Goal: Information Seeking & Learning: Check status

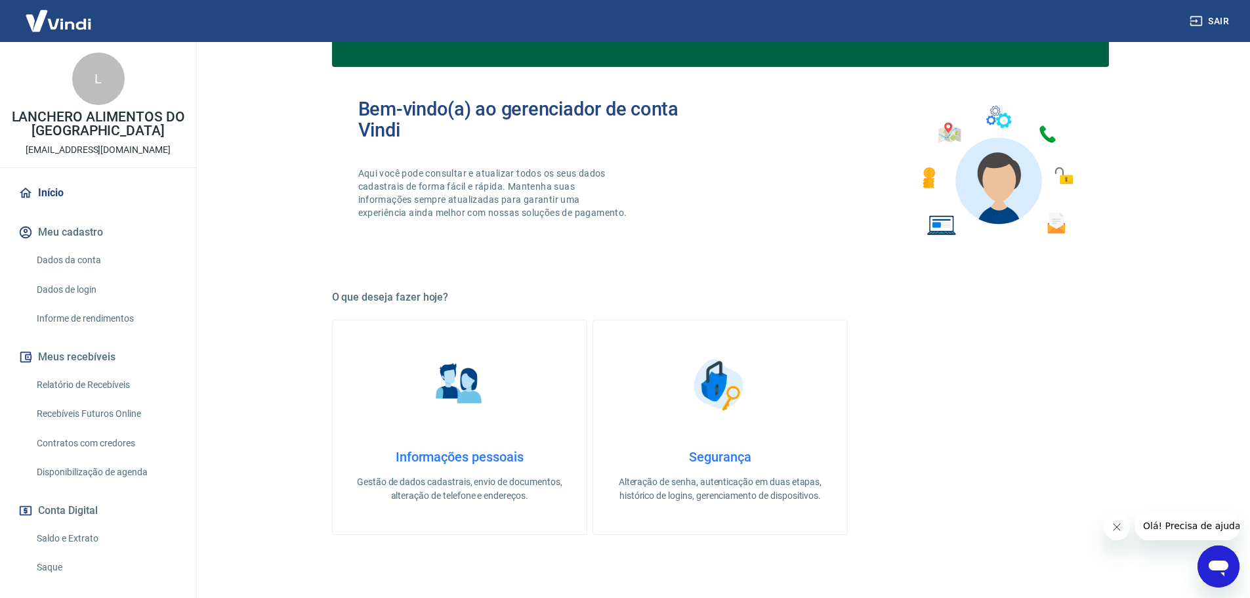
scroll to position [197, 0]
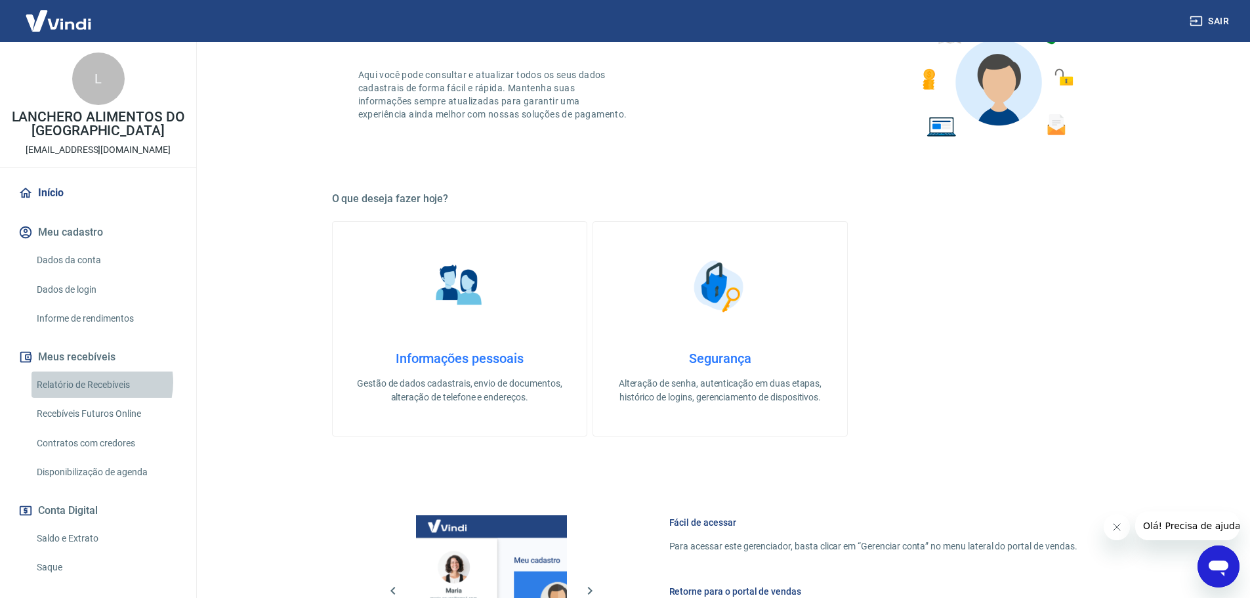
click at [94, 382] on link "Relatório de Recebíveis" at bounding box center [105, 384] width 149 height 27
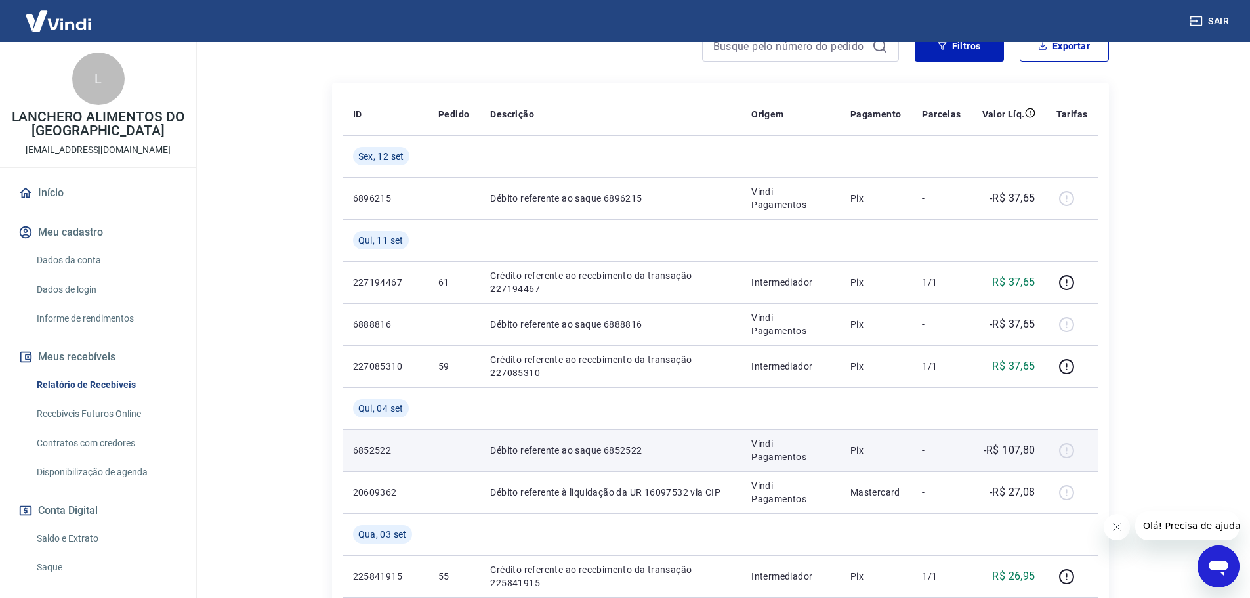
scroll to position [197, 0]
click at [1070, 453] on div at bounding box center [1071, 450] width 31 height 21
click at [532, 450] on p "Débito referente ao saque 6852522" at bounding box center [610, 450] width 240 height 13
click at [364, 450] on p "6852522" at bounding box center [385, 450] width 64 height 13
drag, startPoint x: 633, startPoint y: 453, endPoint x: 854, endPoint y: 450, distance: 221.1
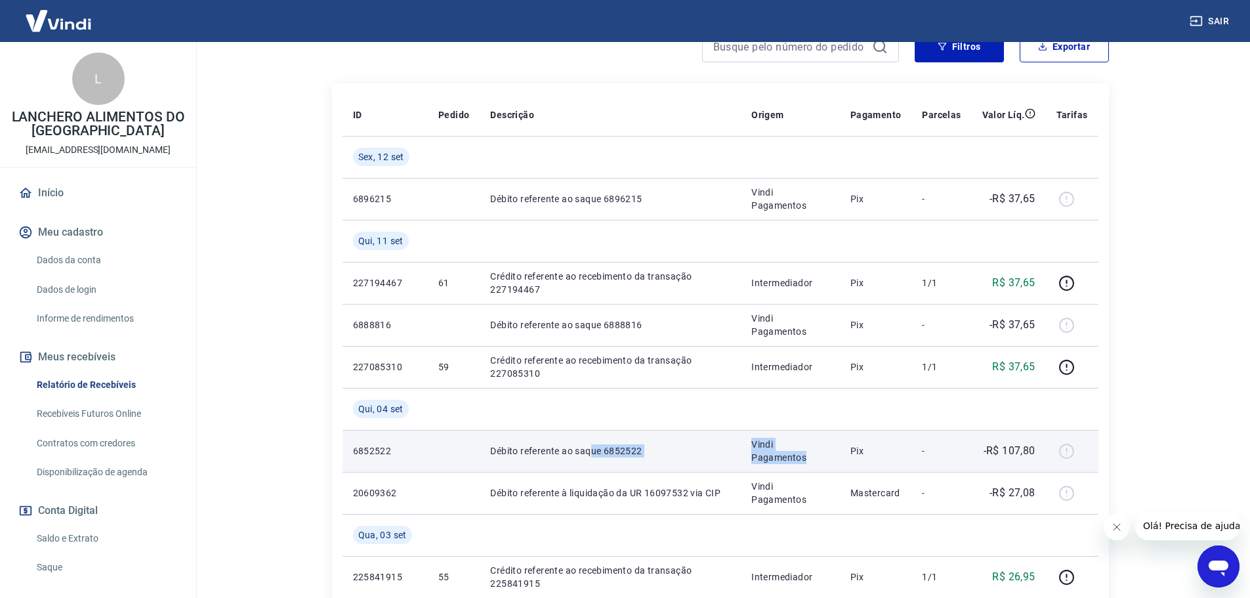
click at [844, 450] on tr "6852522 Débito referente ao saque 6852522 Vindi Pagamentos Pix - -R$ 107,80" at bounding box center [721, 451] width 756 height 42
click at [1062, 455] on div at bounding box center [1071, 450] width 31 height 21
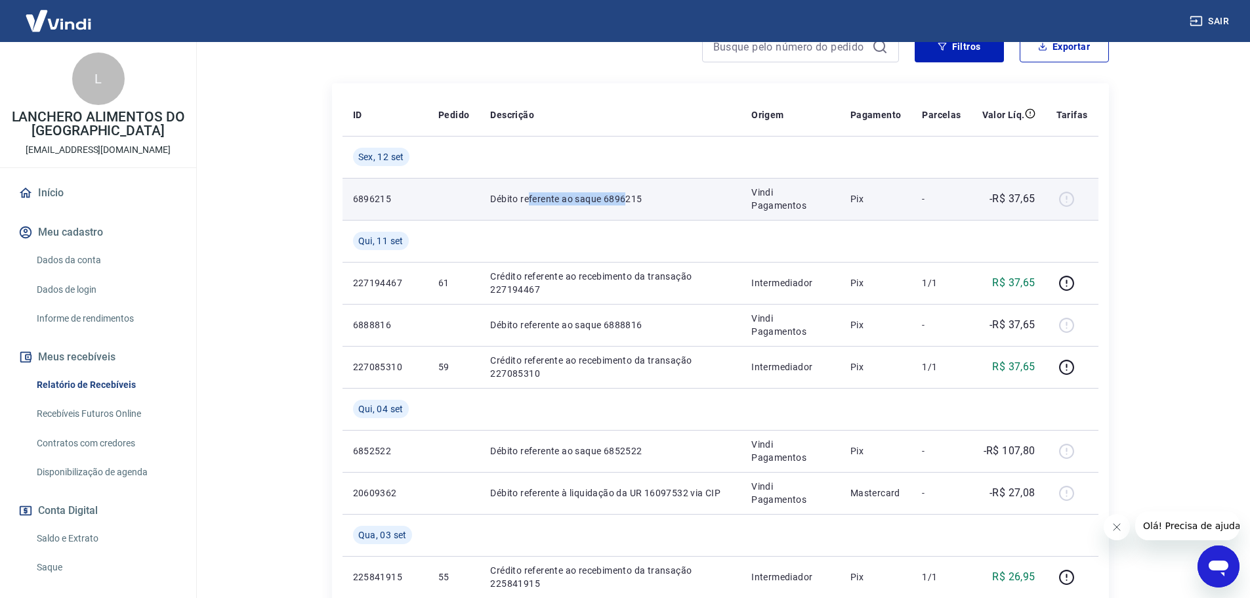
drag, startPoint x: 530, startPoint y: 203, endPoint x: 628, endPoint y: 207, distance: 98.5
click at [628, 207] on td "Débito referente ao saque 6896215" at bounding box center [610, 199] width 261 height 42
click at [624, 199] on p "Débito referente ao saque 6896215" at bounding box center [610, 198] width 240 height 13
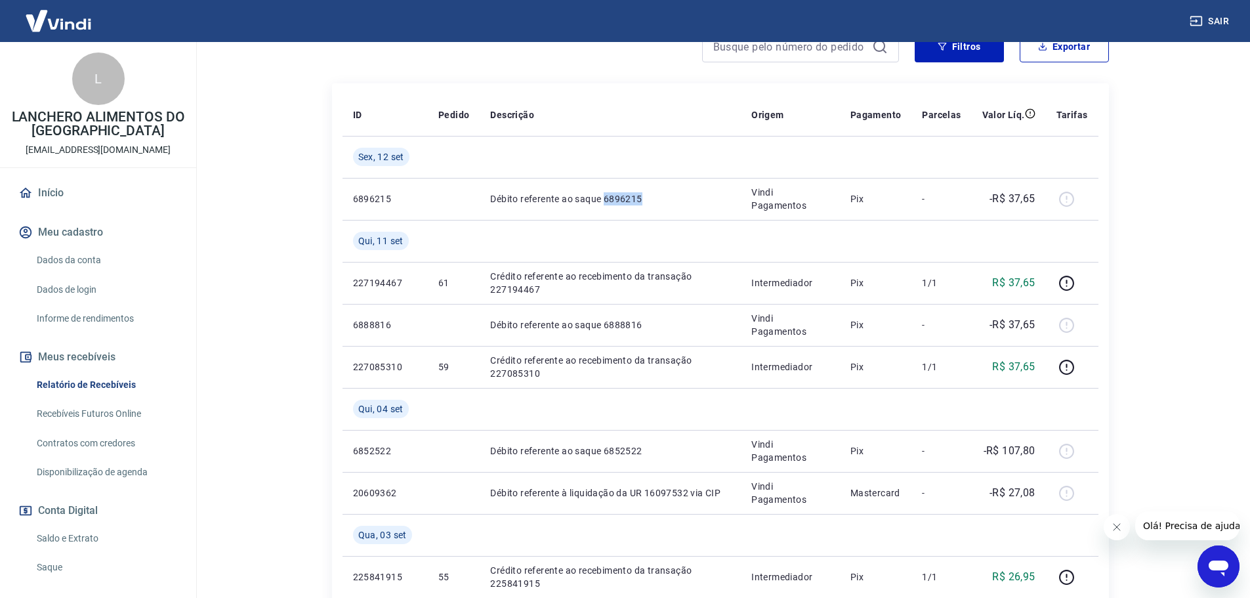
click at [76, 538] on link "Saldo e Extrato" at bounding box center [105, 538] width 149 height 27
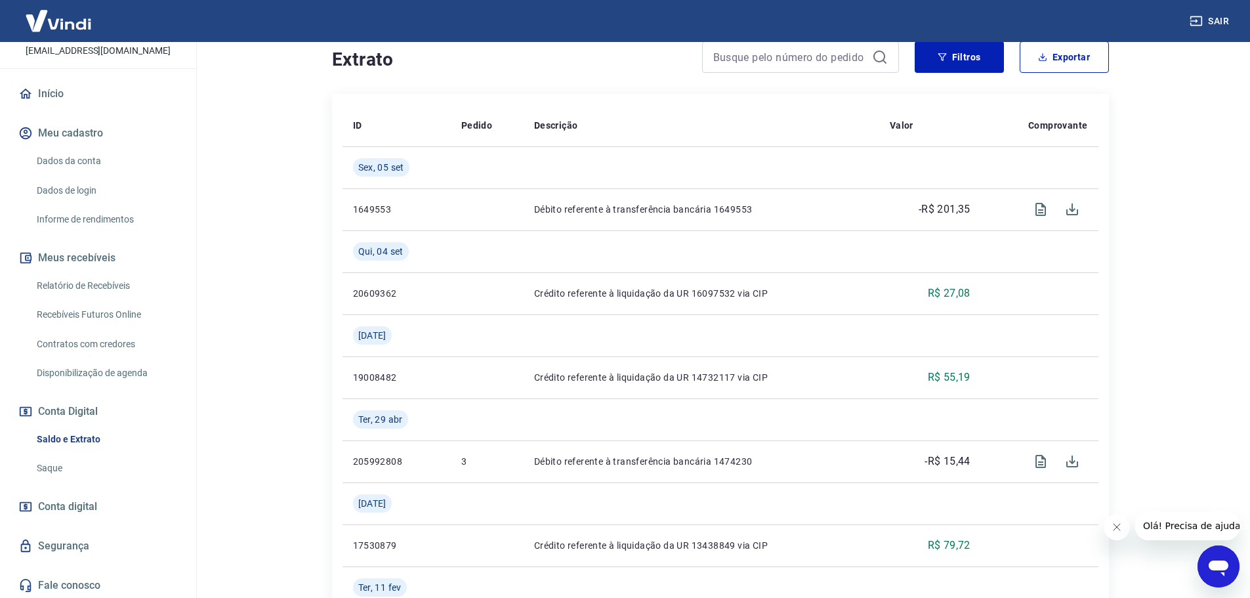
scroll to position [101, 0]
click at [62, 465] on link "Saque" at bounding box center [105, 466] width 149 height 27
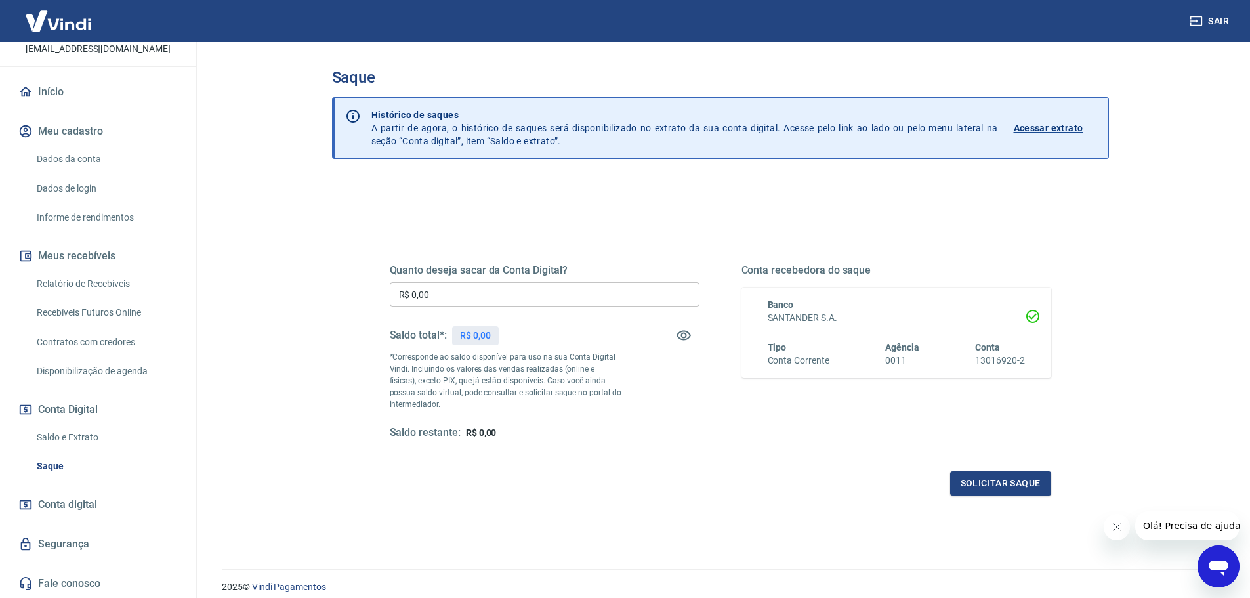
scroll to position [51, 0]
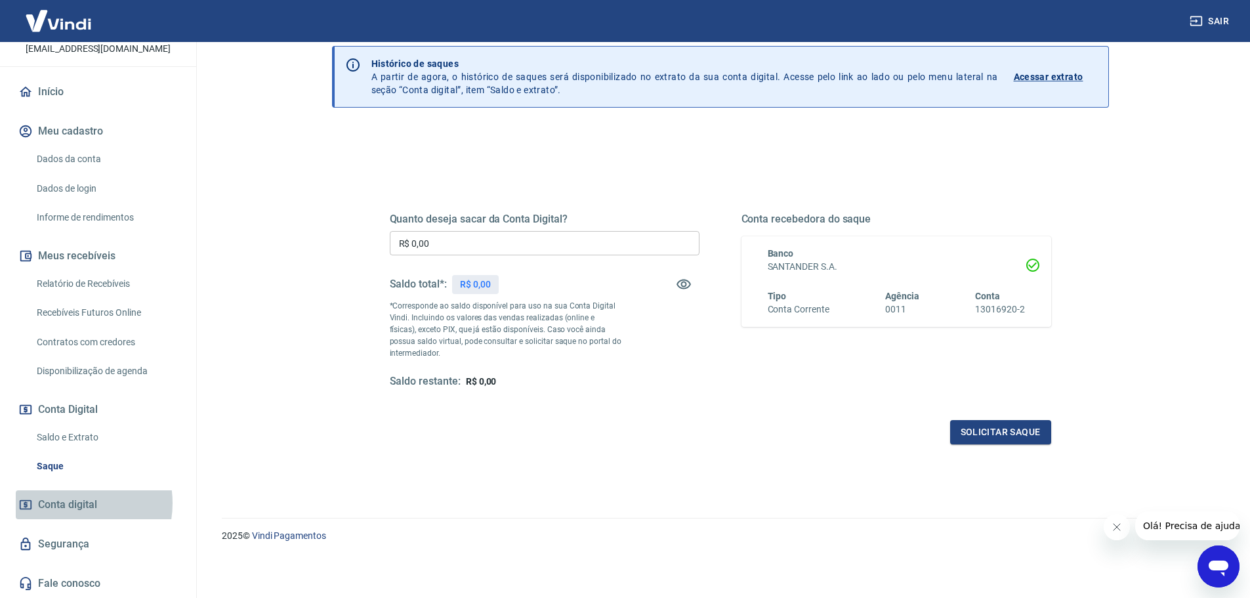
click at [66, 503] on span "Conta digital" at bounding box center [67, 504] width 59 height 18
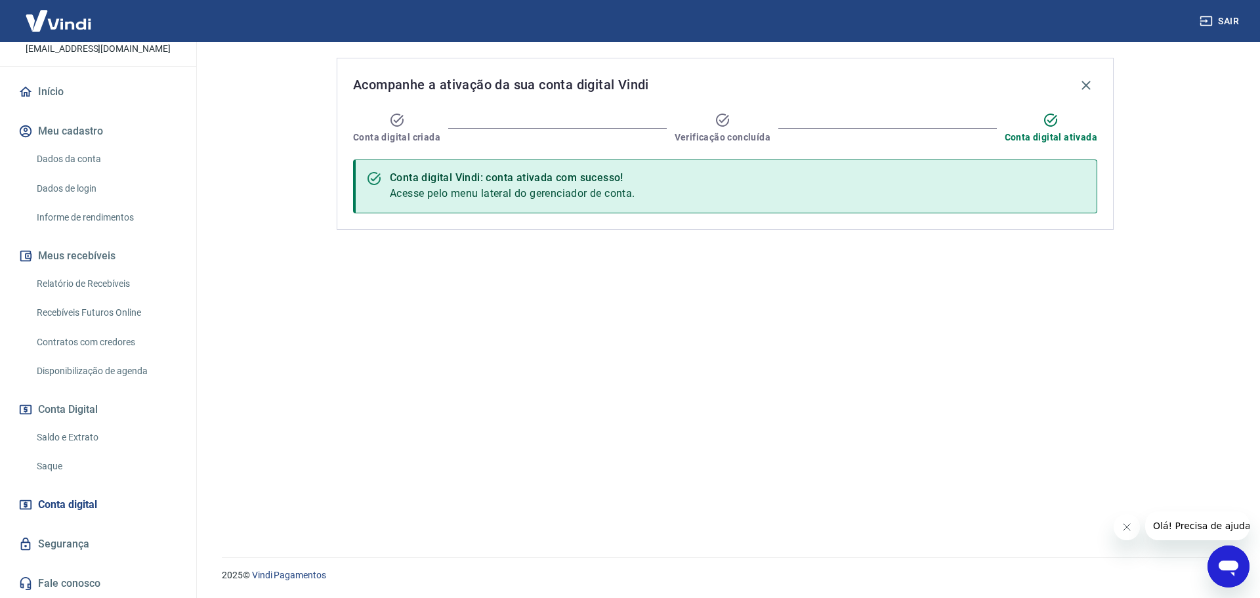
click at [93, 278] on link "Relatório de Recebíveis" at bounding box center [105, 283] width 149 height 27
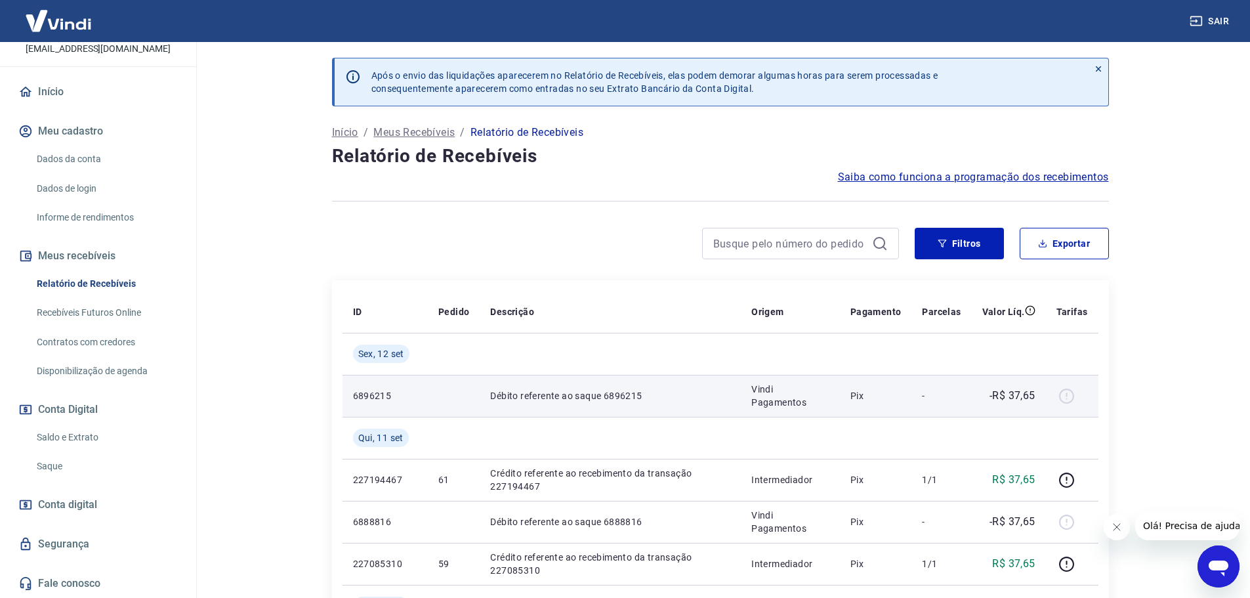
scroll to position [66, 0]
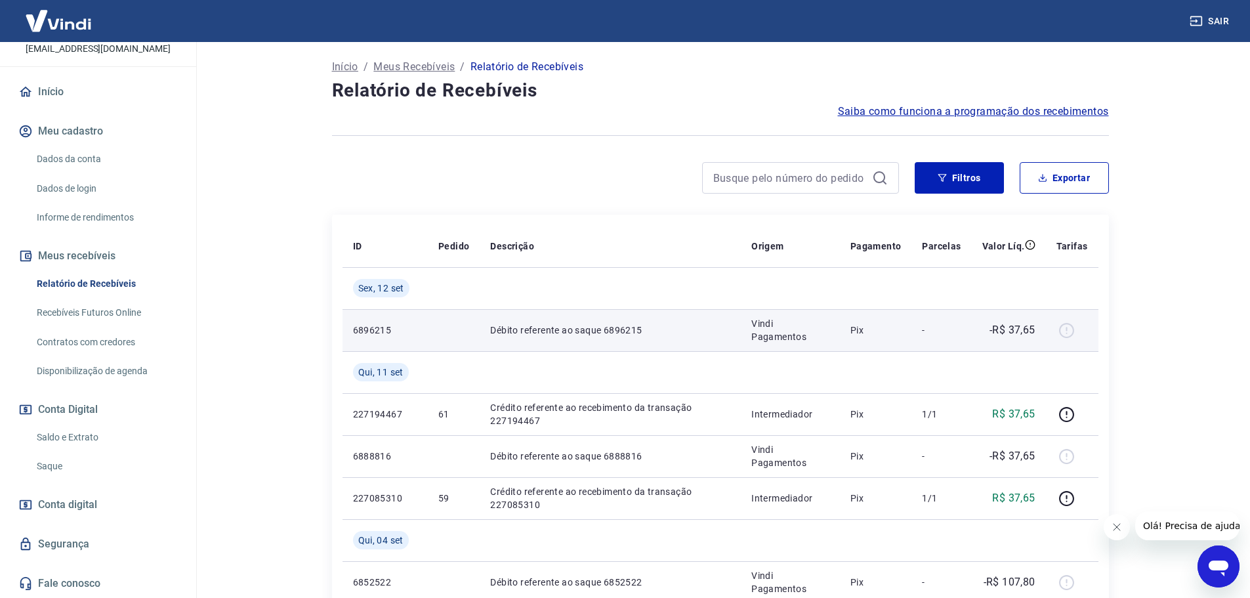
drag, startPoint x: 379, startPoint y: 333, endPoint x: 448, endPoint y: 331, distance: 68.9
click at [386, 333] on p "6896215" at bounding box center [385, 329] width 64 height 13
click at [1067, 329] on div at bounding box center [1071, 330] width 31 height 21
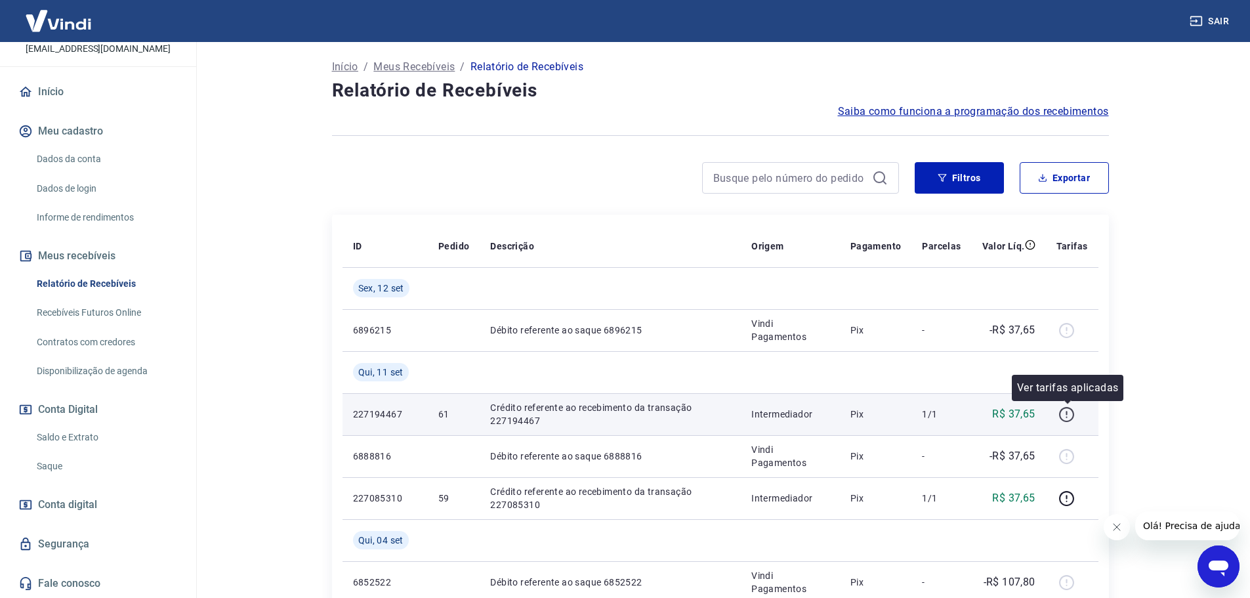
click at [1069, 417] on icon "button" at bounding box center [1066, 414] width 16 height 16
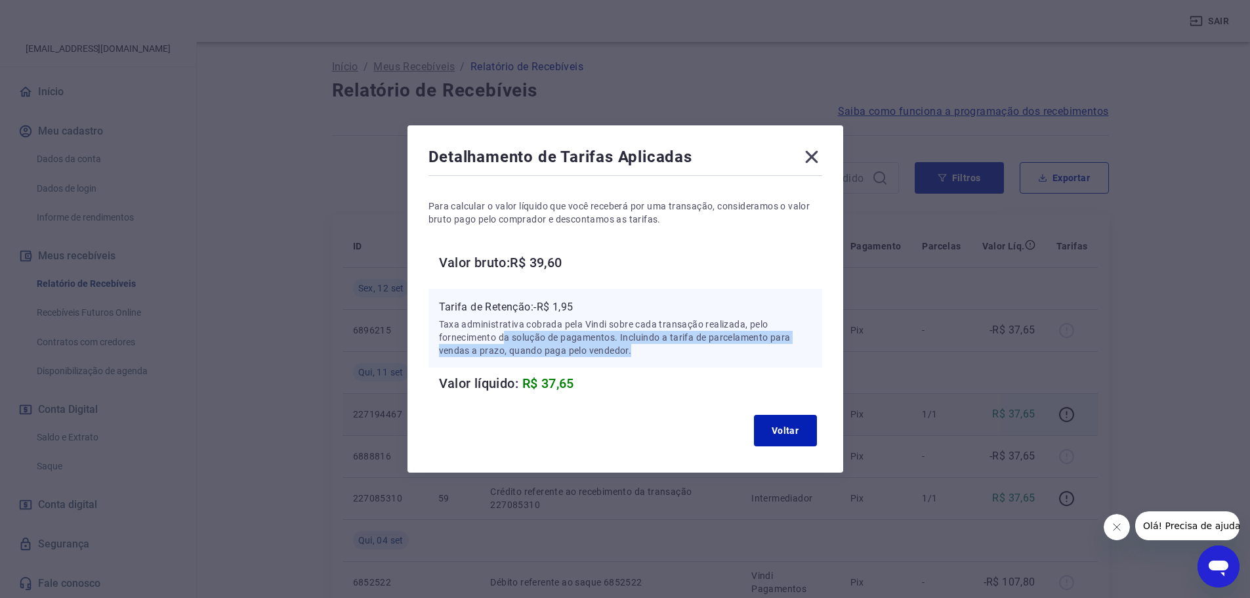
drag, startPoint x: 509, startPoint y: 334, endPoint x: 717, endPoint y: 356, distance: 209.2
click at [711, 356] on p "Taxa administrativa cobrada pela Vindi sobre cada transação realizada, pelo for…" at bounding box center [625, 337] width 373 height 39
click at [785, 430] on button "Voltar" at bounding box center [785, 430] width 63 height 31
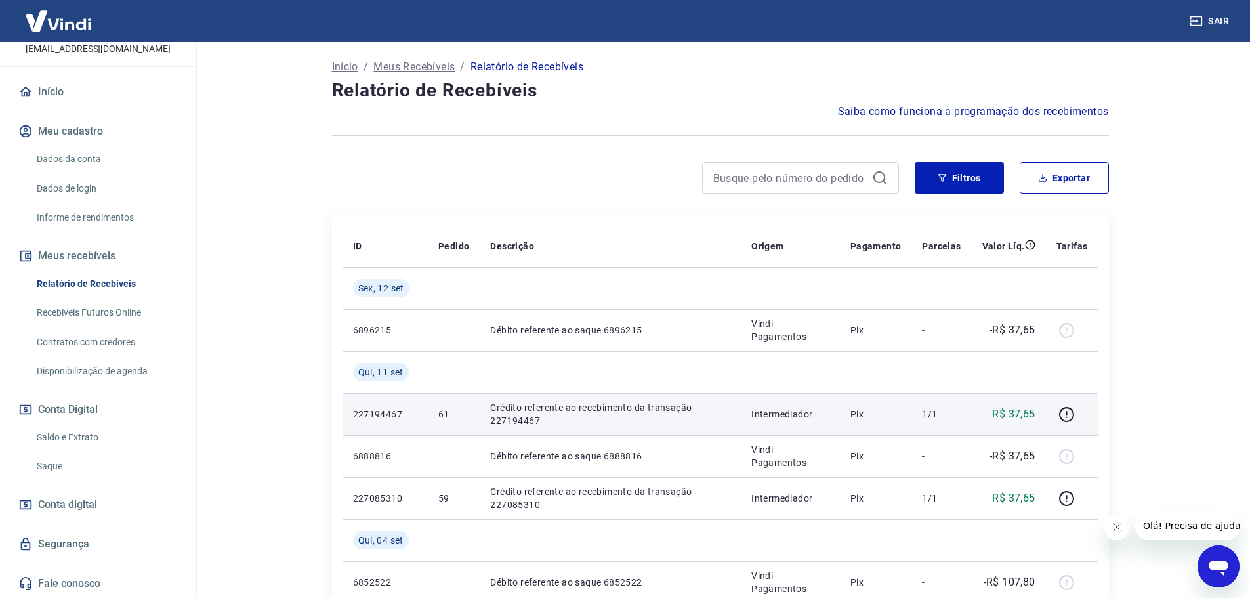
scroll to position [197, 0]
